Goal: Task Accomplishment & Management: Manage account settings

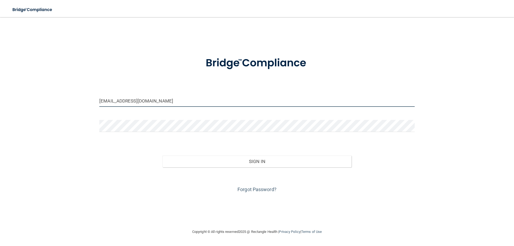
drag, startPoint x: 153, startPoint y: 101, endPoint x: 74, endPoint y: 101, distance: 78.9
click at [74, 101] on div "[EMAIL_ADDRESS][DOMAIN_NAME] Invalid email/password. You don't have permission …" at bounding box center [257, 122] width 492 height 201
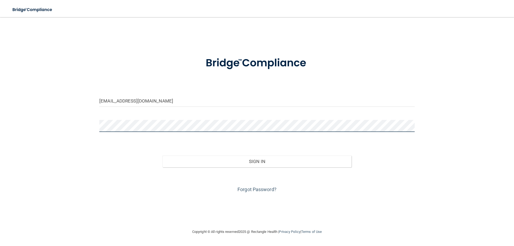
click at [66, 127] on div "[EMAIL_ADDRESS][DOMAIN_NAME] Invalid email/password. You don't have permission …" at bounding box center [257, 122] width 492 height 201
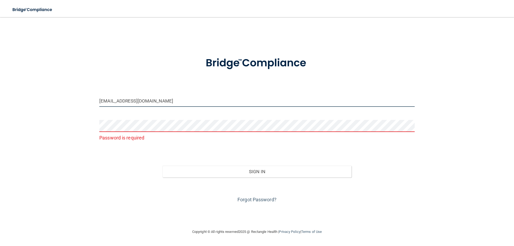
drag, startPoint x: 152, startPoint y: 101, endPoint x: 64, endPoint y: 97, distance: 87.3
click at [64, 97] on div "[EMAIL_ADDRESS][DOMAIN_NAME] Password is required Invalid email/password. You d…" at bounding box center [257, 122] width 492 height 201
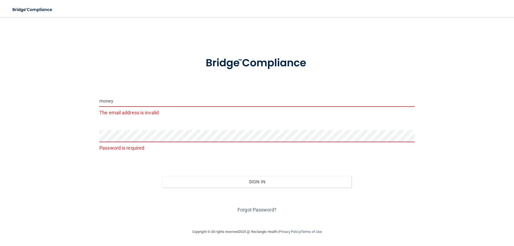
drag, startPoint x: 121, startPoint y: 101, endPoint x: 81, endPoint y: 102, distance: 40.7
click at [81, 102] on div "money The email address is invalid Password is required Invalid email/password.…" at bounding box center [257, 122] width 492 height 201
type input "money"
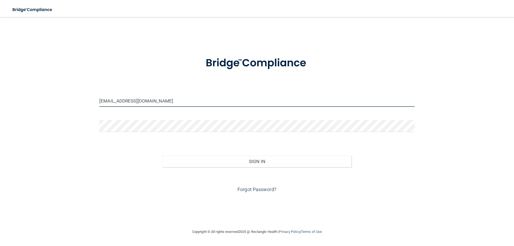
drag, startPoint x: 139, startPoint y: 102, endPoint x: 58, endPoint y: 107, distance: 80.4
click at [58, 107] on div "[EMAIL_ADDRESS][DOMAIN_NAME] Invalid email/password. You don't have permission …" at bounding box center [257, 122] width 492 height 201
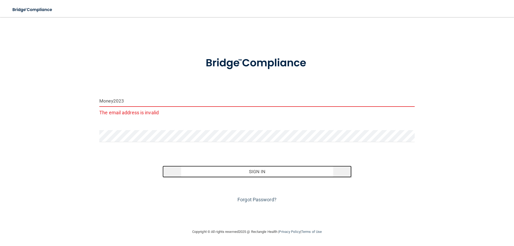
click at [243, 171] on button "Sign In" at bounding box center [256, 172] width 189 height 12
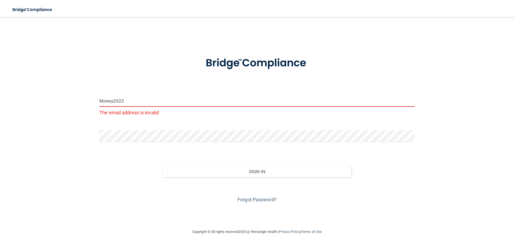
drag, startPoint x: 126, startPoint y: 101, endPoint x: 67, endPoint y: 96, distance: 59.1
click at [67, 96] on div "Money2023 The email address is invalid Invalid email/password. You don't have p…" at bounding box center [257, 122] width 492 height 201
type input "[PERSON_NAME][EMAIL_ADDRESS][DOMAIN_NAME]"
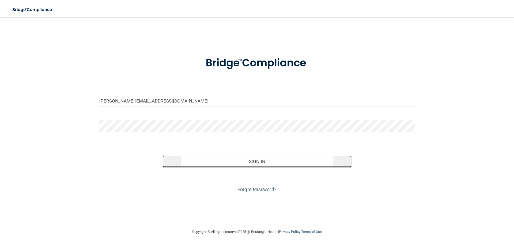
click at [256, 161] on button "Sign In" at bounding box center [256, 161] width 189 height 12
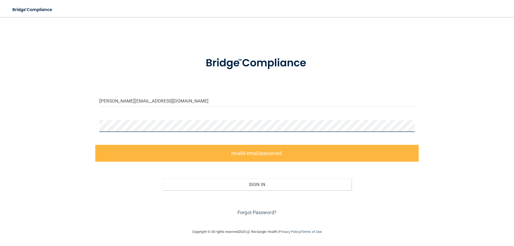
click at [49, 123] on div "[PERSON_NAME][EMAIL_ADDRESS][DOMAIN_NAME] Invalid email/password. You don't hav…" at bounding box center [257, 122] width 492 height 201
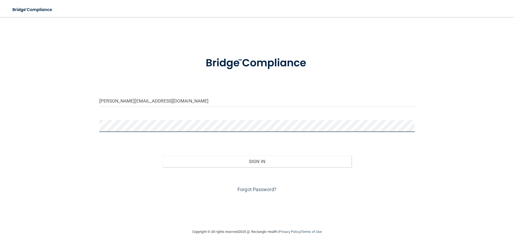
click at [162, 155] on button "Sign In" at bounding box center [256, 161] width 189 height 12
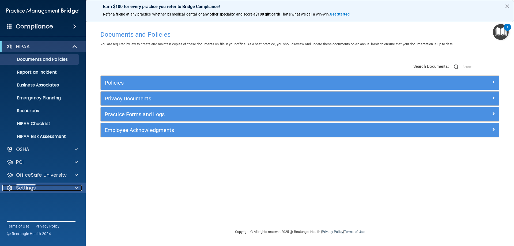
click at [72, 188] on div at bounding box center [75, 188] width 13 height 6
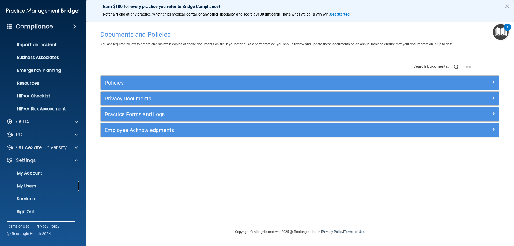
click at [32, 186] on p "My Users" at bounding box center [39, 185] width 73 height 5
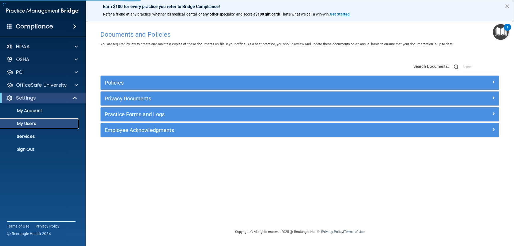
select select "20"
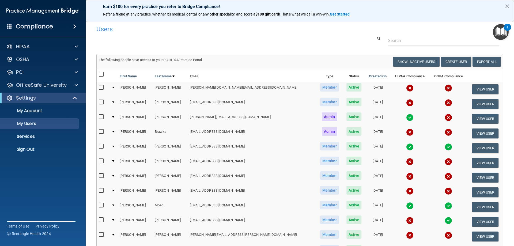
click at [101, 176] on input "checkbox" at bounding box center [102, 176] width 6 height 4
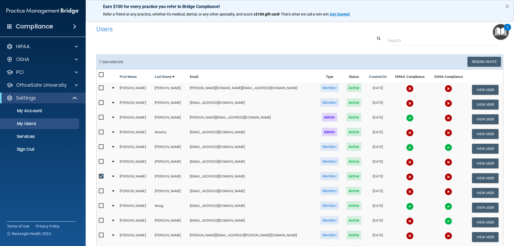
click at [101, 176] on input "checkbox" at bounding box center [102, 176] width 6 height 4
checkbox input "false"
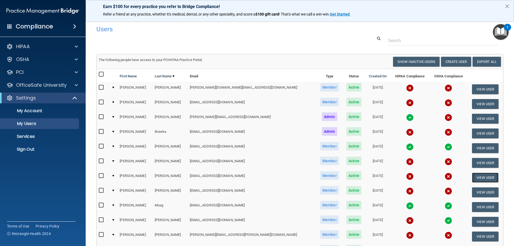
click at [481, 178] on button "View User" at bounding box center [485, 178] width 26 height 10
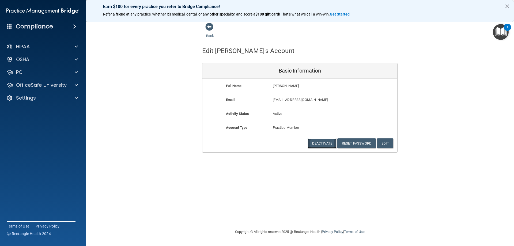
click at [315, 143] on button "Deactivate" at bounding box center [321, 143] width 29 height 10
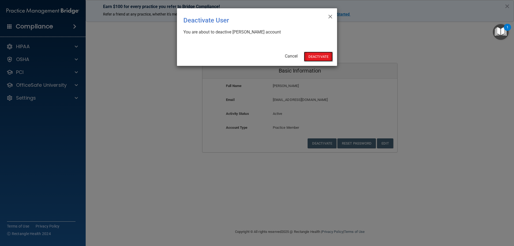
click at [318, 58] on button "Deactivate" at bounding box center [318, 57] width 29 height 10
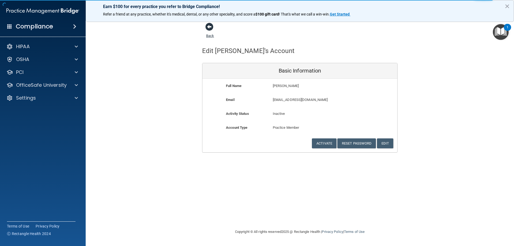
click at [209, 28] on span at bounding box center [209, 27] width 8 height 8
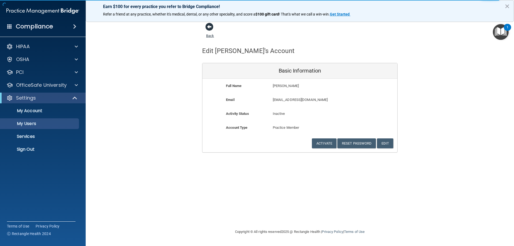
select select "20"
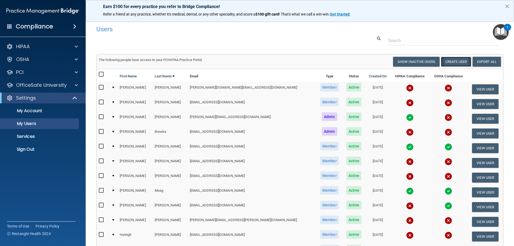
click at [447, 62] on button "Create User" at bounding box center [456, 62] width 30 height 10
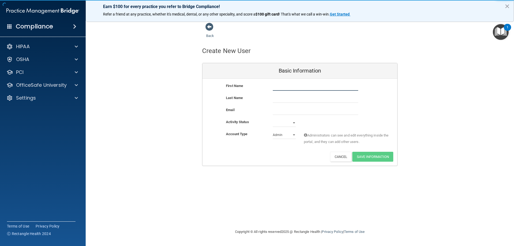
click at [284, 87] on input "text" at bounding box center [315, 87] width 85 height 8
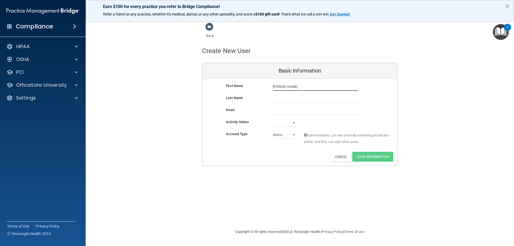
type input "Krista"
drag, startPoint x: 313, startPoint y: 98, endPoint x: 257, endPoint y: 103, distance: 56.7
click at [257, 103] on div "Last Name Dumanovic12@gmail.com" at bounding box center [299, 101] width 195 height 12
type input "Dumanovic12@gmail.com"
click at [280, 111] on input "email" at bounding box center [315, 111] width 85 height 8
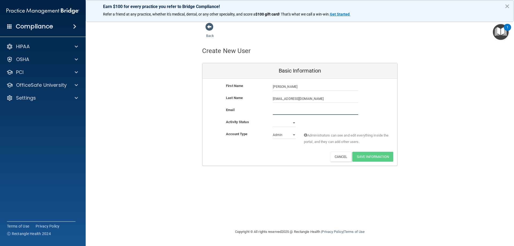
paste input "Dumanovic12@gmail.com"
type input "Dumanovic12@gmail.com"
drag, startPoint x: 312, startPoint y: 99, endPoint x: 289, endPoint y: 98, distance: 23.0
click at [289, 98] on input "Dumanovic12@gmail.com" at bounding box center [315, 99] width 85 height 8
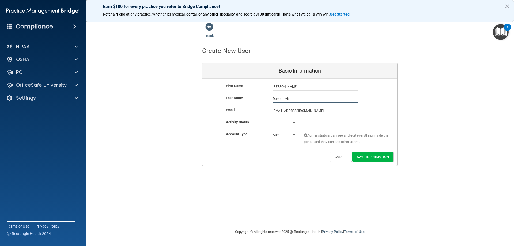
type input "Dumanovic"
click at [294, 123] on select "Active Inactive" at bounding box center [284, 123] width 23 height 8
select select "active"
click at [273, 119] on select "Active Inactive" at bounding box center [284, 123] width 23 height 8
click at [294, 135] on select "Admin Member" at bounding box center [284, 135] width 23 height 8
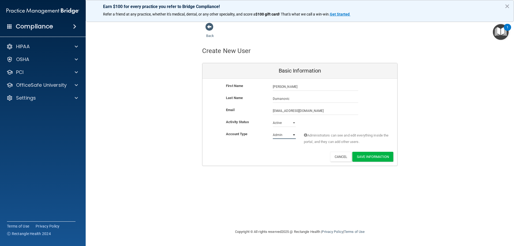
select select "practice_member"
click at [273, 131] on select "Admin Member" at bounding box center [284, 135] width 23 height 8
click at [374, 158] on button "Save Information" at bounding box center [372, 157] width 41 height 10
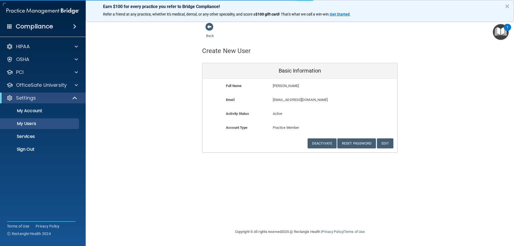
select select "20"
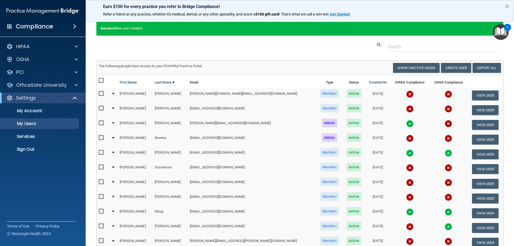
scroll to position [27, 0]
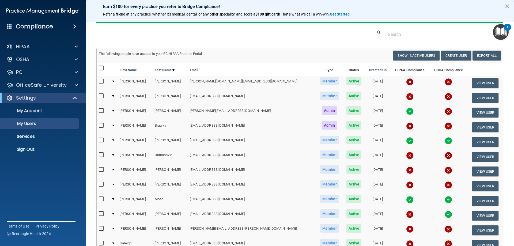
click at [100, 155] on input "checkbox" at bounding box center [102, 155] width 6 height 4
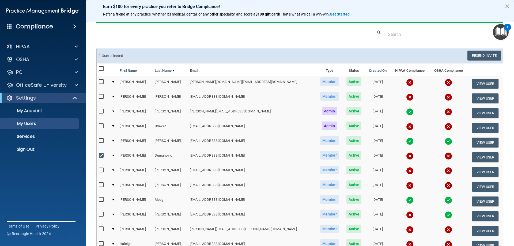
click at [102, 155] on input "checkbox" at bounding box center [102, 155] width 6 height 4
checkbox input "false"
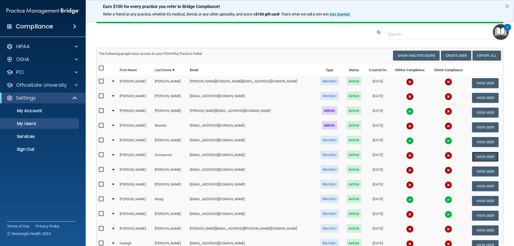
click at [477, 157] on button "View User" at bounding box center [485, 157] width 26 height 10
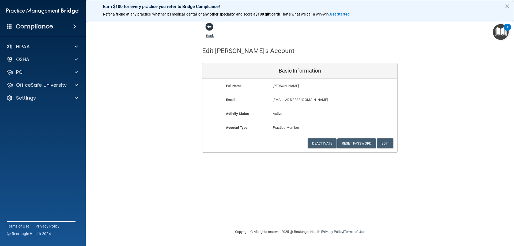
click at [211, 25] on span at bounding box center [209, 27] width 8 height 8
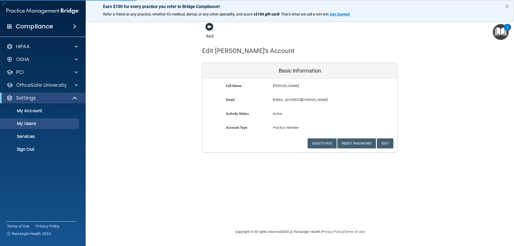
select select "20"
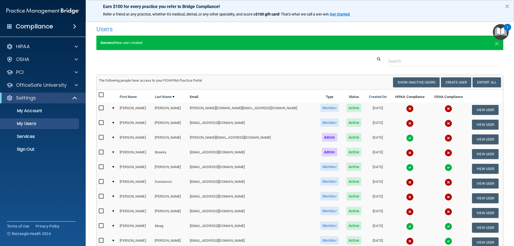
click at [101, 182] on input "checkbox" at bounding box center [102, 182] width 6 height 4
checkbox input "true"
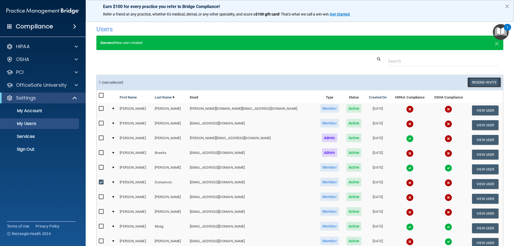
click at [479, 82] on button "Resend Invite" at bounding box center [483, 82] width 33 height 10
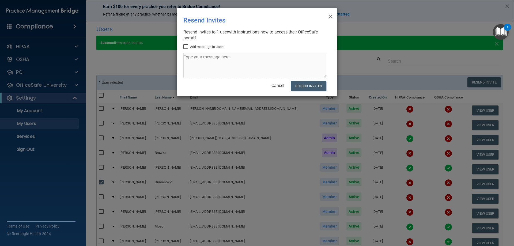
click at [184, 46] on input "Add message to users" at bounding box center [186, 47] width 6 height 4
checkbox input "true"
click at [189, 58] on textarea at bounding box center [254, 65] width 143 height 25
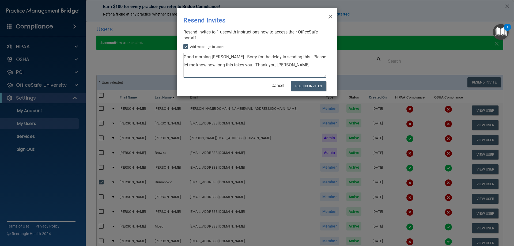
drag, startPoint x: 289, startPoint y: 58, endPoint x: 297, endPoint y: 58, distance: 8.3
click at [289, 58] on textarea "Good morning Krista. Sorry for the delay in sending this. Please let me know ho…" at bounding box center [254, 65] width 143 height 25
click at [296, 58] on textarea "Good morning Krista. Sorry for the delay in sending this hipaa/Osha training. P…" at bounding box center [254, 65] width 143 height 25
click at [293, 59] on textarea "Good morning Krista. Sorry for the delay in sending this hipaa/Osha training. P…" at bounding box center [254, 65] width 143 height 25
drag, startPoint x: 294, startPoint y: 59, endPoint x: 318, endPoint y: 54, distance: 25.0
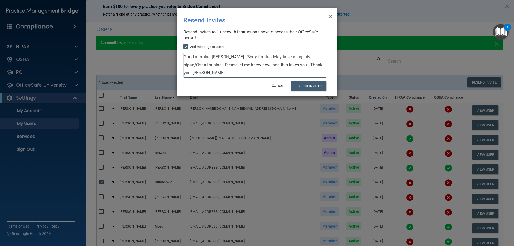
click at [318, 54] on textarea "Good morning Krista. Sorry for the delay in sending this hipaa/Osha training. P…" at bounding box center [254, 65] width 143 height 25
click at [292, 57] on textarea "Good morning Krista. Sorry for the delay in sending this hipaa/Osha training. P…" at bounding box center [254, 65] width 143 height 25
type textarea "Good morning Krista. Sorry for the delay in sending this Hipaa/Osha training. P…"
click at [306, 85] on button "Resend Invites" at bounding box center [309, 86] width 36 height 10
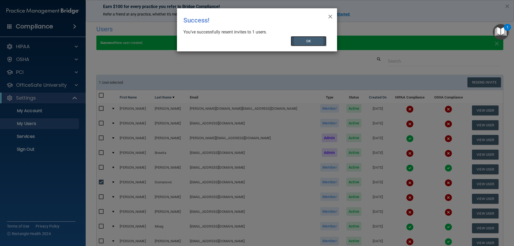
click at [310, 41] on button "OK" at bounding box center [309, 41] width 36 height 10
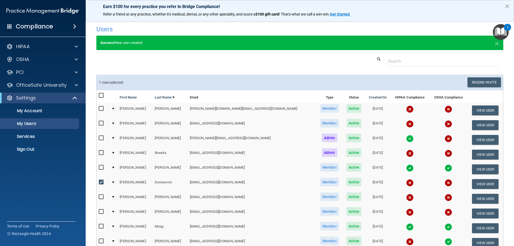
click at [51, 24] on h4 "Compliance" at bounding box center [34, 26] width 37 height 7
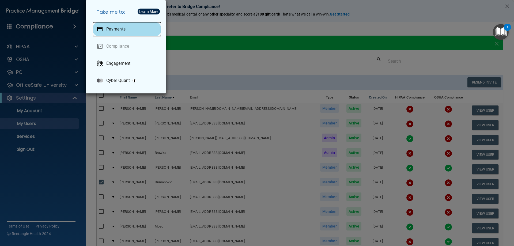
click at [116, 27] on p "Payments" at bounding box center [115, 28] width 19 height 5
